Goal: Transaction & Acquisition: Book appointment/travel/reservation

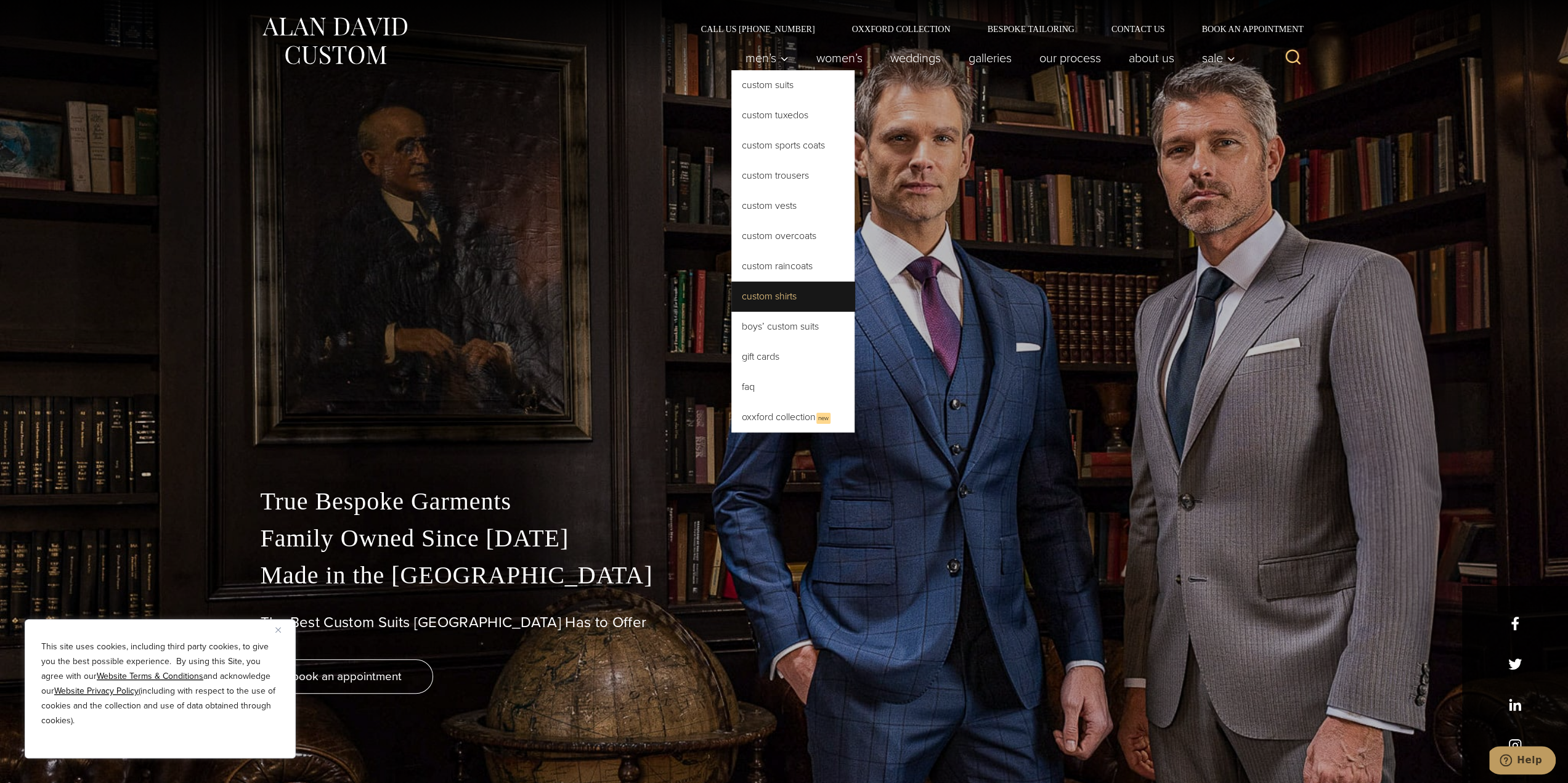
click at [768, 288] on link "Custom Shirts" at bounding box center [792, 296] width 123 height 29
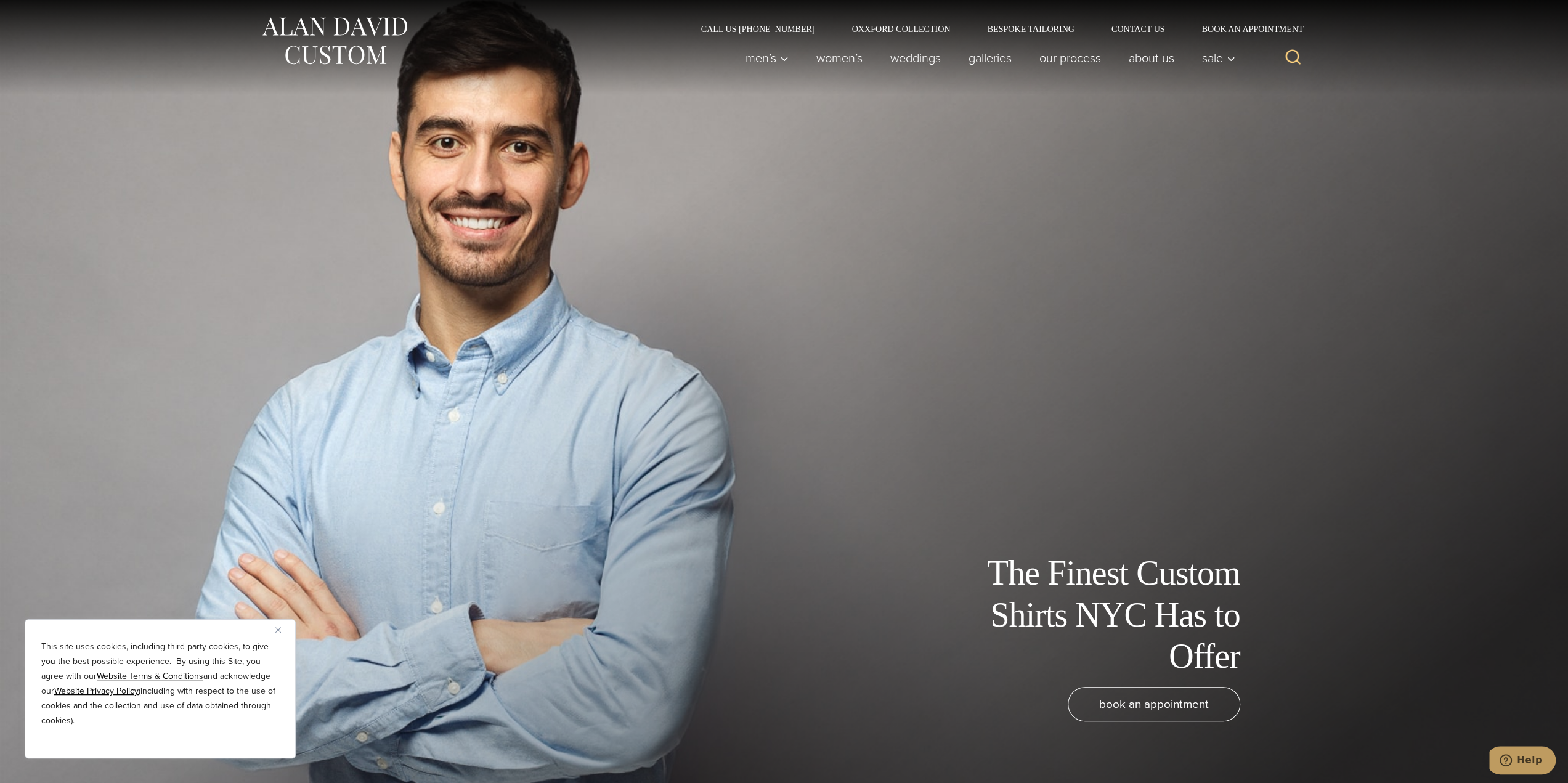
drag, startPoint x: 798, startPoint y: 409, endPoint x: 742, endPoint y: 75, distance: 338.7
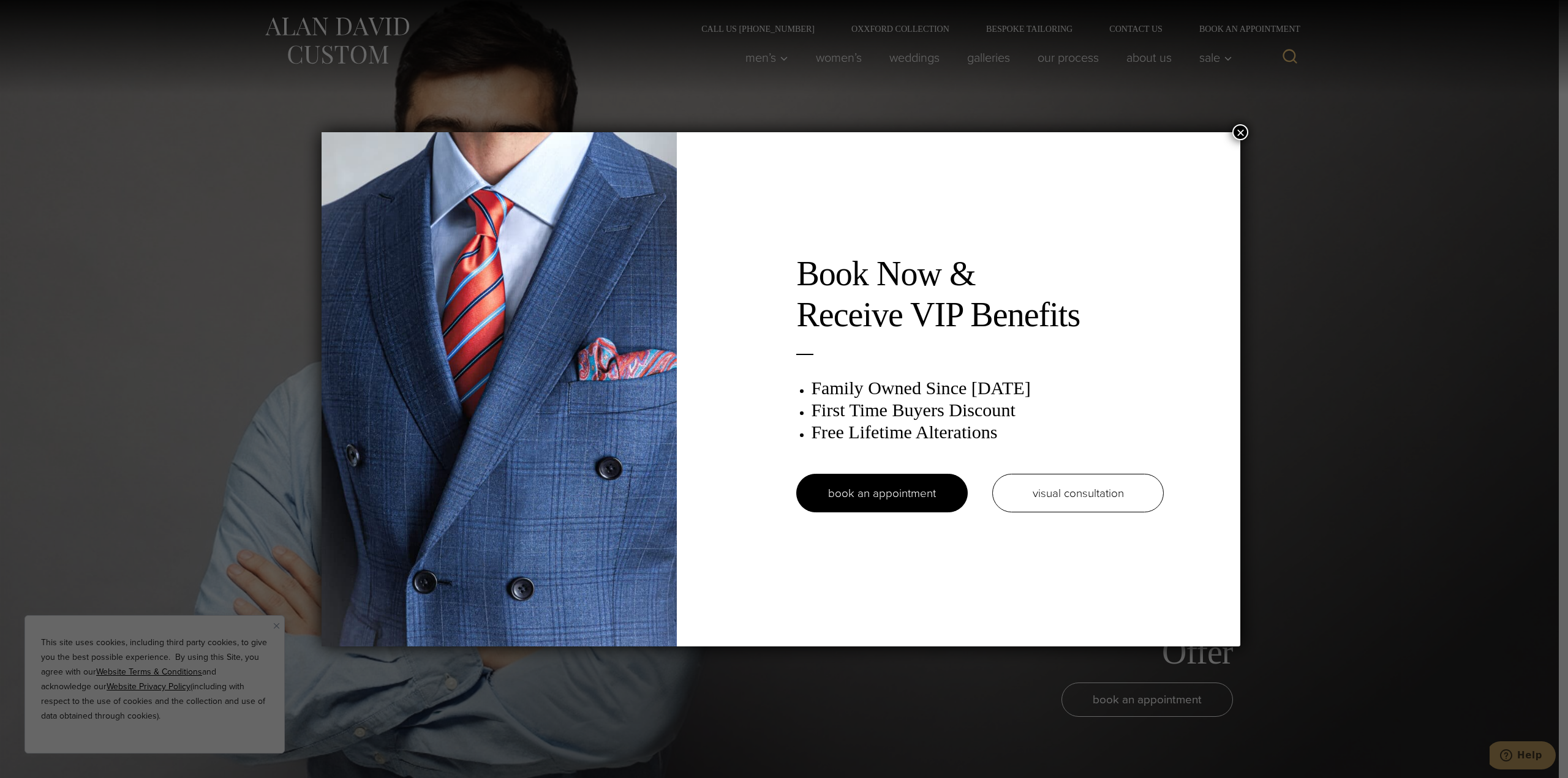
click at [1254, 133] on div "Book Now & Receive VIP Benefits Family Owned Since 1913 First Time Buyers Disco…" at bounding box center [784, 389] width 1568 height 778
